Goal: Check status: Check status

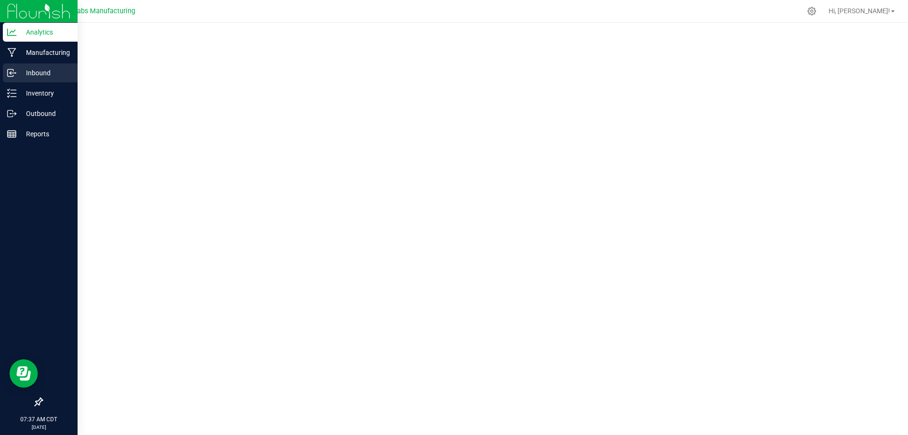
click at [27, 73] on p "Inbound" at bounding box center [45, 72] width 57 height 11
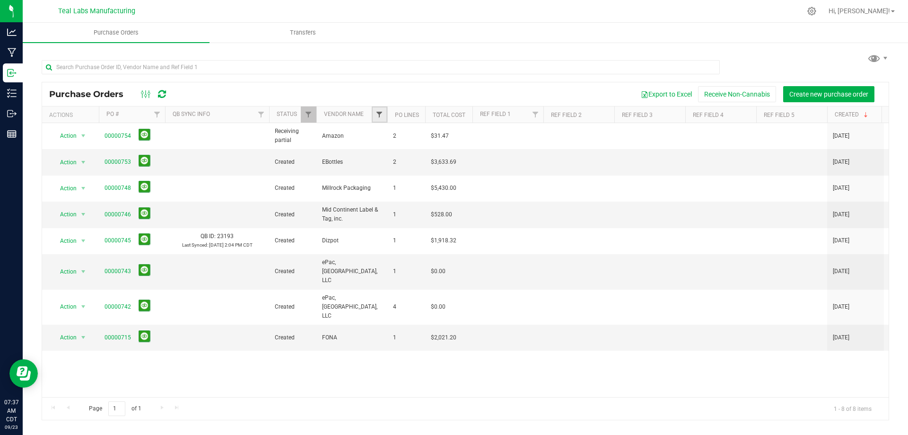
click at [383, 117] on span "Filter" at bounding box center [379, 115] width 8 height 8
type input "epac"
click at [400, 160] on span "ePac, [GEOGRAPHIC_DATA], LLC" at bounding box center [432, 158] width 83 height 6
click at [387, 160] on input "ePac, [GEOGRAPHIC_DATA], LLC" at bounding box center [384, 158] width 6 height 6
checkbox input "true"
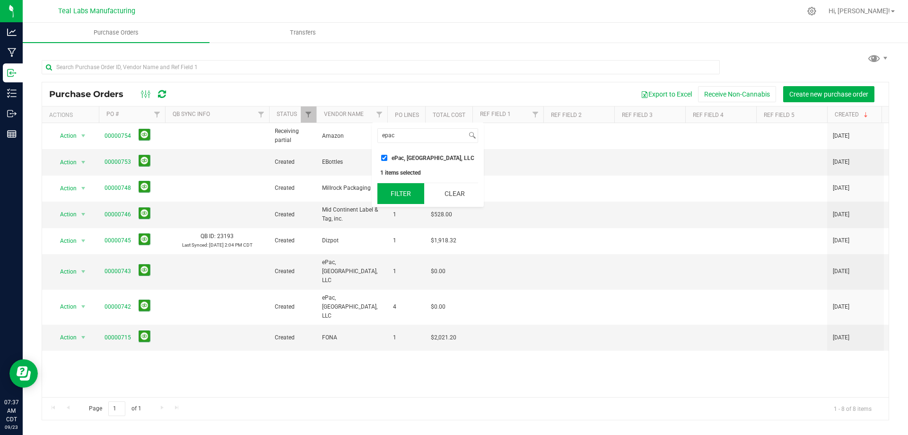
click at [398, 203] on button "Filter" at bounding box center [400, 193] width 47 height 21
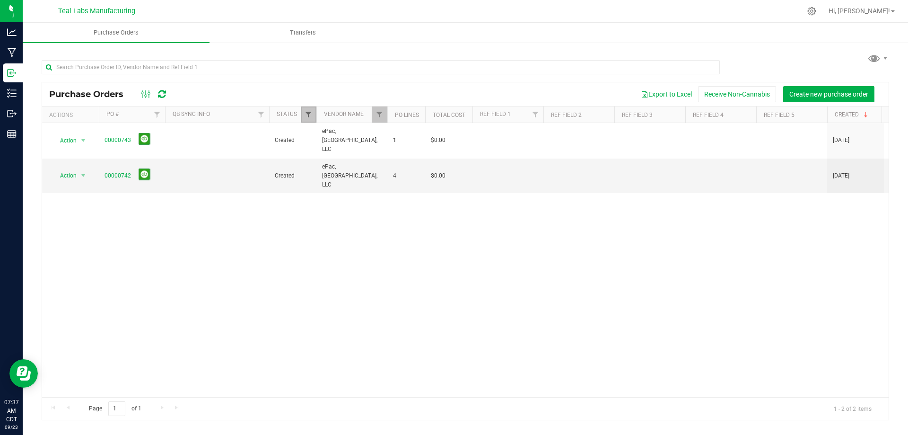
click at [305, 114] on span "Filter" at bounding box center [308, 115] width 8 height 8
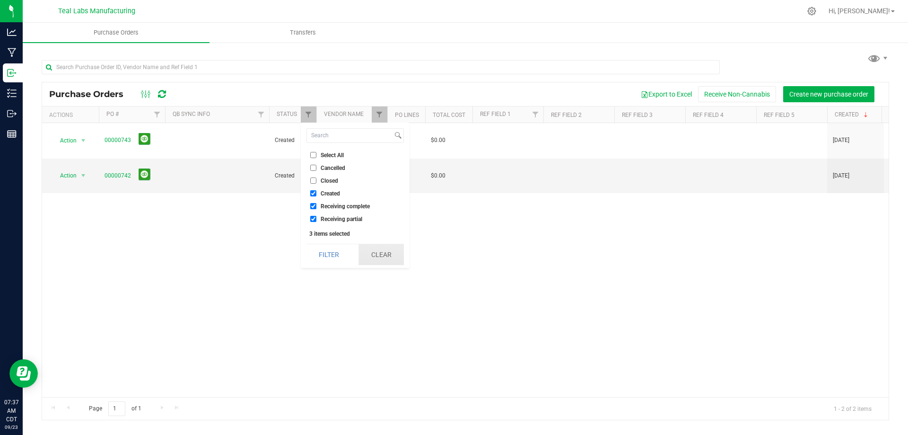
click at [384, 256] on button "Clear" at bounding box center [380, 254] width 45 height 21
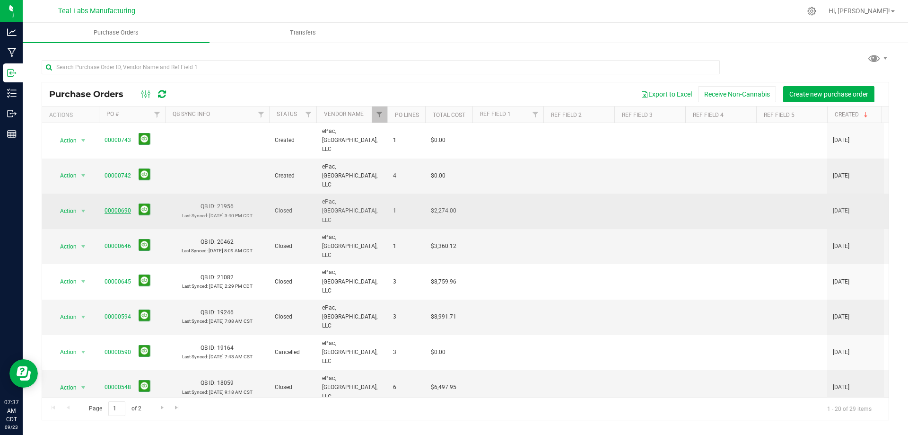
click at [121, 207] on link "00000690" at bounding box center [117, 210] width 26 height 7
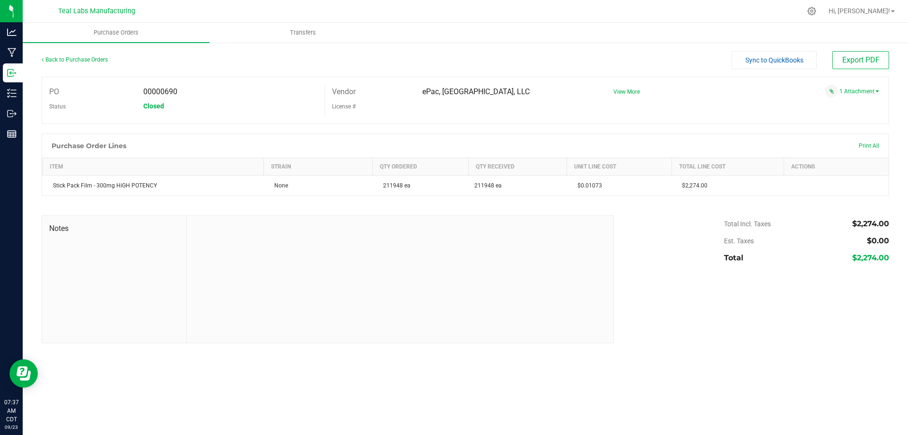
click at [851, 96] on div "1 Attachment" at bounding box center [742, 91] width 273 height 13
click at [864, 87] on div "1 Attachment" at bounding box center [742, 91] width 273 height 13
click at [855, 93] on link "1 Attachment" at bounding box center [859, 91] width 40 height 7
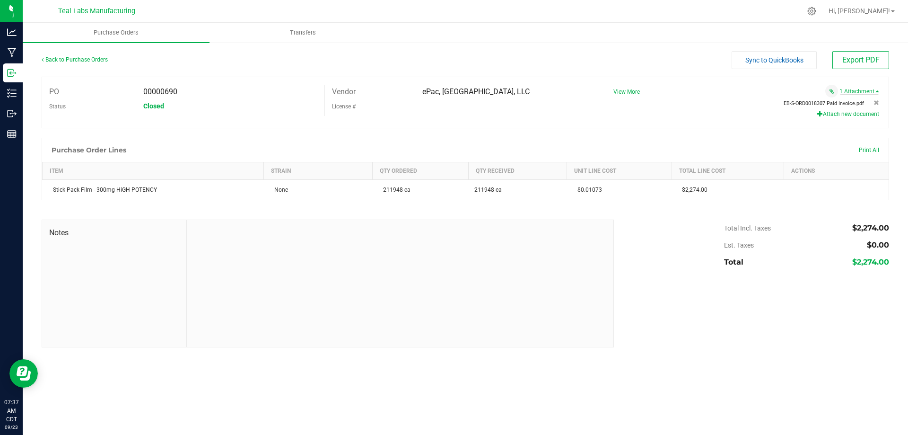
click at [816, 102] on span "EB-S-ORD0018307 Paid Invoice.pdf" at bounding box center [823, 103] width 80 height 6
click at [817, 103] on span "EB-S-ORD0018307 Paid Invoice.pdf" at bounding box center [823, 103] width 80 height 6
click at [874, 102] on icon at bounding box center [876, 103] width 6 height 6
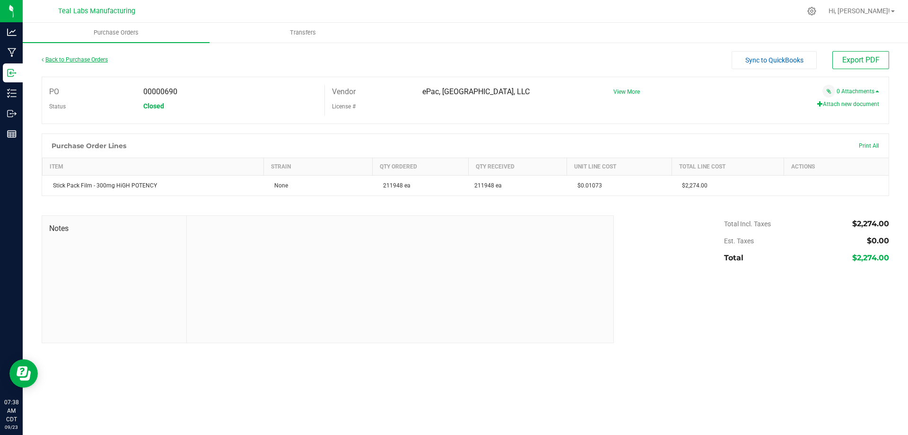
click at [75, 61] on link "Back to Purchase Orders" at bounding box center [75, 59] width 66 height 7
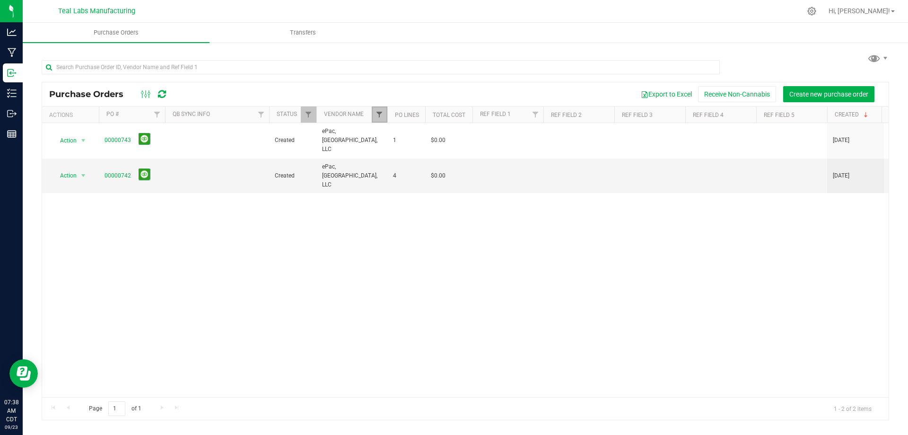
click at [377, 117] on span "Filter" at bounding box center [379, 115] width 8 height 8
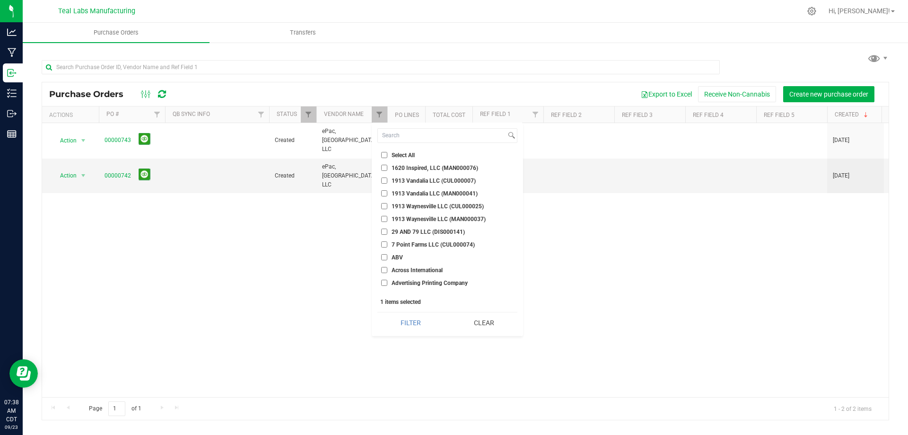
click at [320, 219] on div "Action Action Cancel purchase order Close purchase order Edit purchase order PO…" at bounding box center [465, 260] width 846 height 274
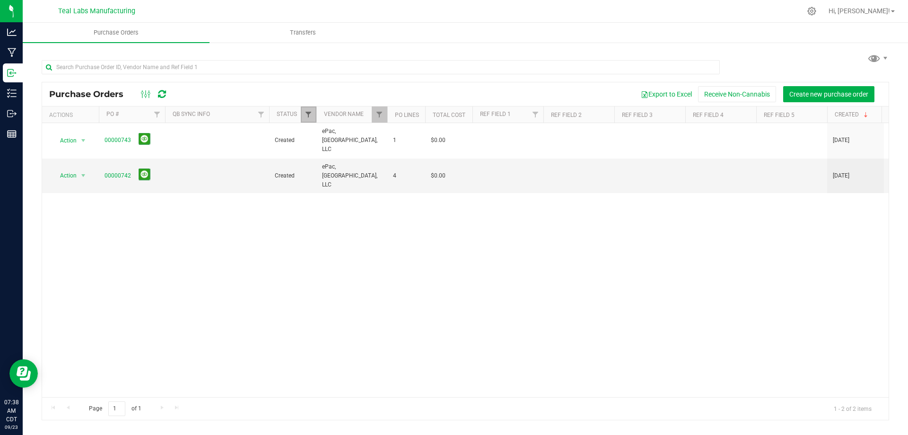
click at [309, 111] on span "Filter" at bounding box center [308, 115] width 8 height 8
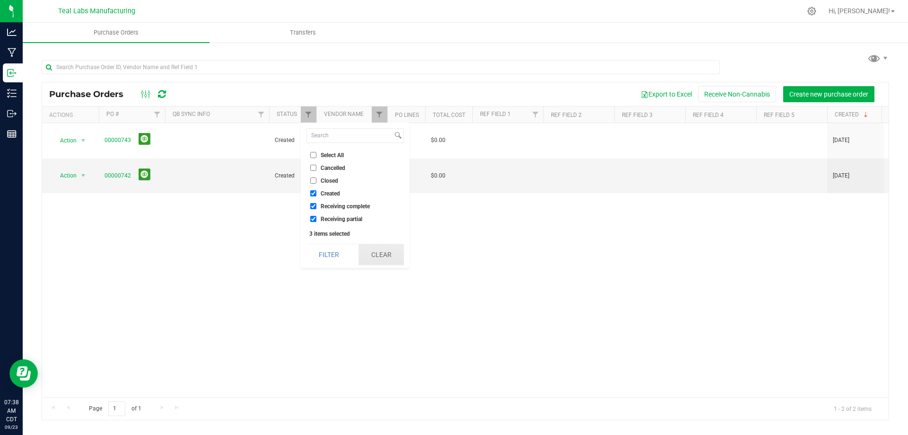
click at [374, 261] on button "Clear" at bounding box center [380, 254] width 45 height 21
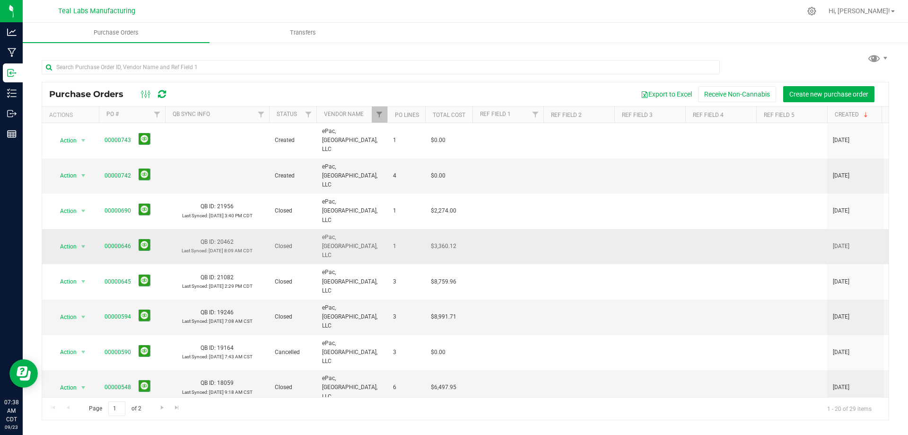
click at [124, 239] on span "00000646" at bounding box center [131, 246] width 55 height 15
click at [122, 243] on link "00000646" at bounding box center [117, 246] width 26 height 7
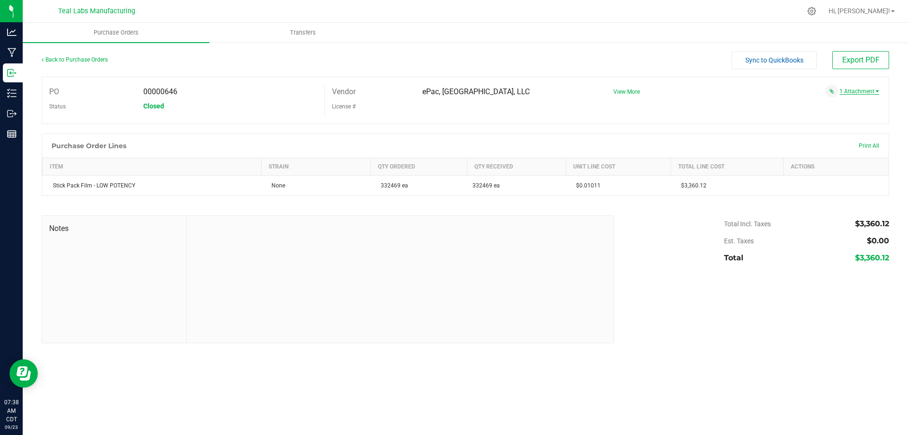
click at [856, 94] on link "1 Attachment" at bounding box center [859, 91] width 40 height 7
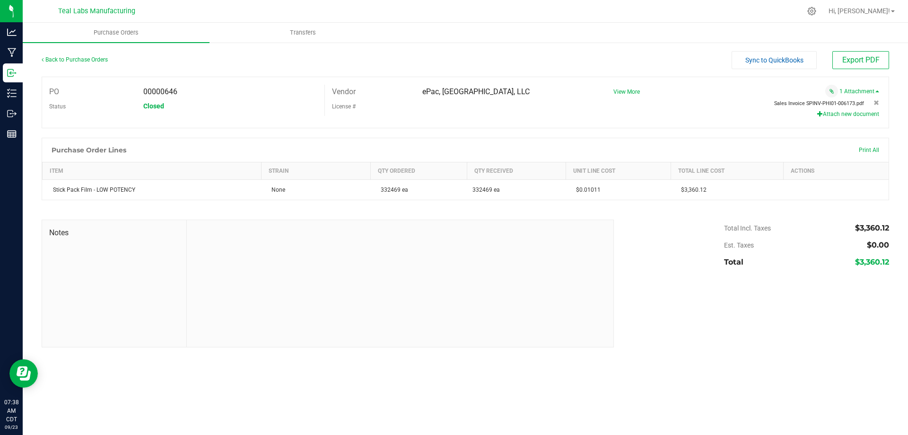
click at [815, 103] on span "Sales Invoice SPINV-PHI01-006173.pdf" at bounding box center [819, 103] width 90 height 6
click at [132, 257] on div "Notes" at bounding box center [114, 283] width 145 height 127
click at [294, 243] on div at bounding box center [400, 283] width 426 height 127
click at [274, 230] on div at bounding box center [400, 283] width 426 height 127
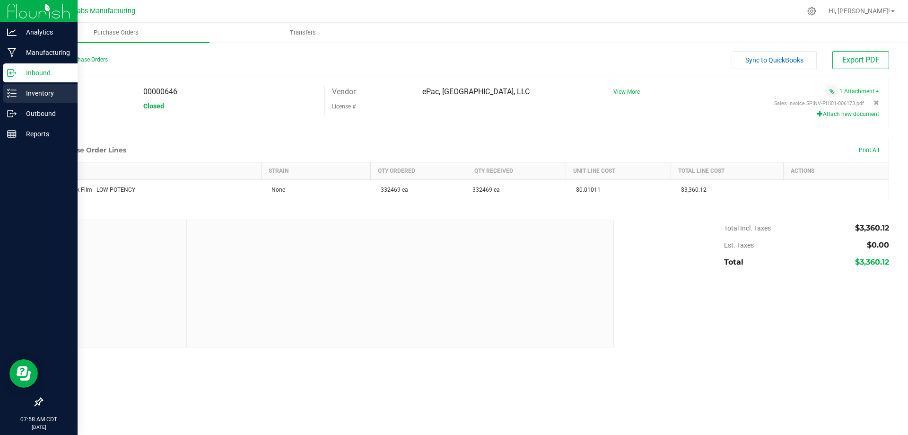
click at [27, 102] on div "Inventory" at bounding box center [40, 93] width 75 height 19
